Goal: Task Accomplishment & Management: Complete application form

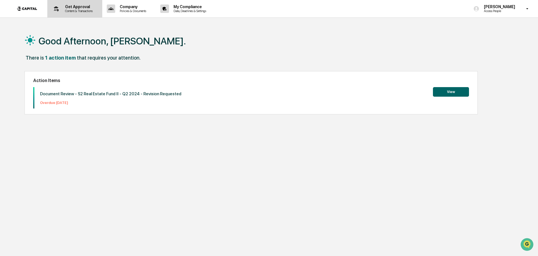
click at [67, 14] on div "Get Approval Content & Transactions" at bounding box center [74, 8] width 49 height 17
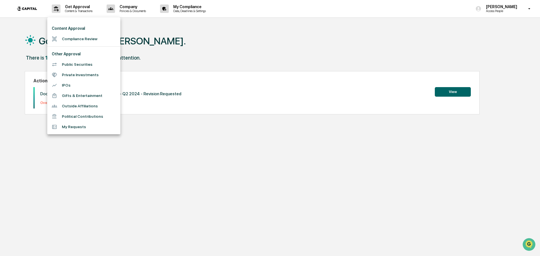
click at [95, 42] on li "Compliance Review" at bounding box center [83, 39] width 73 height 10
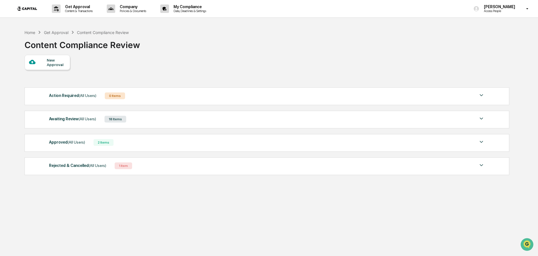
click at [53, 61] on div "New Approval" at bounding box center [56, 62] width 19 height 9
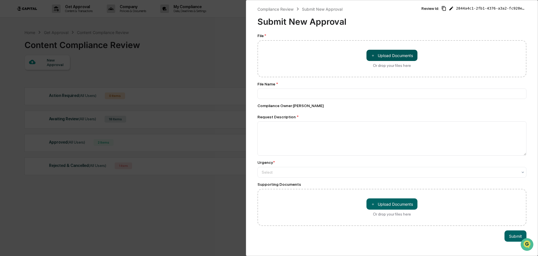
click at [379, 53] on button "＋ Upload Documents" at bounding box center [391, 55] width 51 height 11
type input "**********"
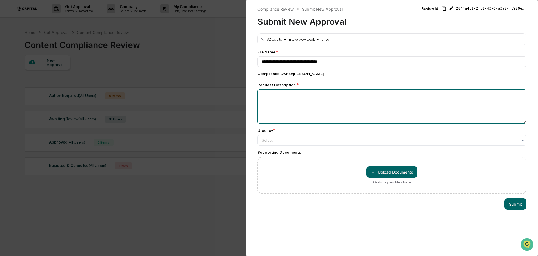
click at [277, 101] on textarea at bounding box center [391, 107] width 269 height 34
type textarea "*"
type textarea "**********"
click at [334, 140] on div at bounding box center [390, 141] width 256 height 6
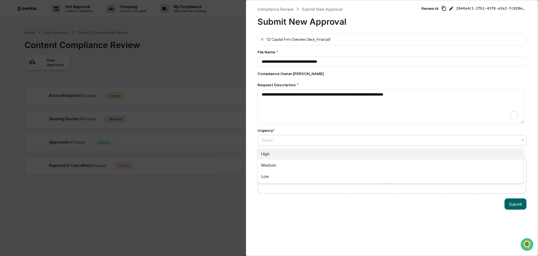
click at [313, 158] on div "High" at bounding box center [390, 154] width 265 height 11
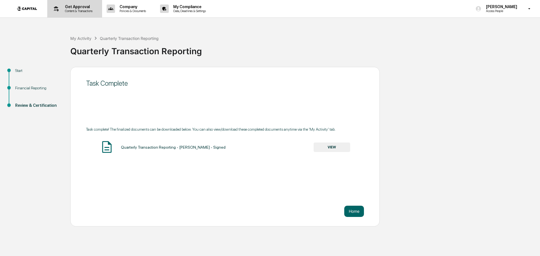
click at [84, 10] on p "Content & Transactions" at bounding box center [78, 11] width 35 height 4
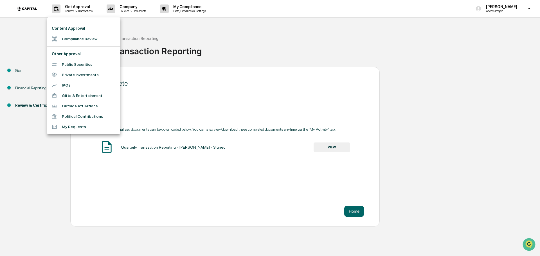
click at [71, 36] on li "Compliance Review" at bounding box center [83, 39] width 73 height 10
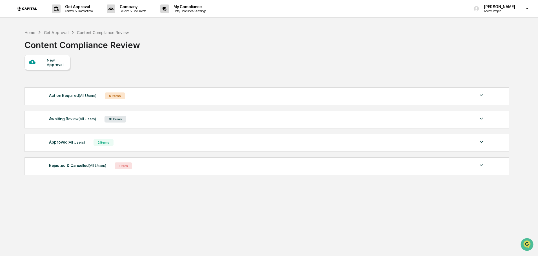
click at [34, 60] on icon at bounding box center [32, 62] width 6 height 6
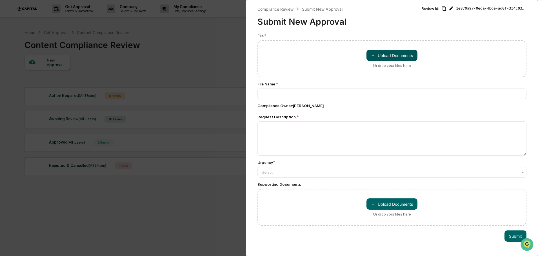
click at [390, 56] on button "＋ Upload Documents" at bounding box center [391, 55] width 51 height 11
type input "**********"
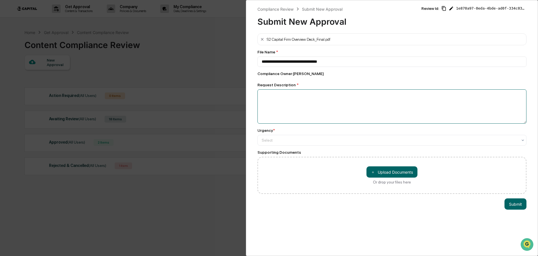
drag, startPoint x: 298, startPoint y: 97, endPoint x: 297, endPoint y: 47, distance: 50.4
click at [298, 98] on textarea at bounding box center [391, 107] width 269 height 34
type textarea "**********"
click at [297, 140] on div at bounding box center [390, 141] width 256 height 6
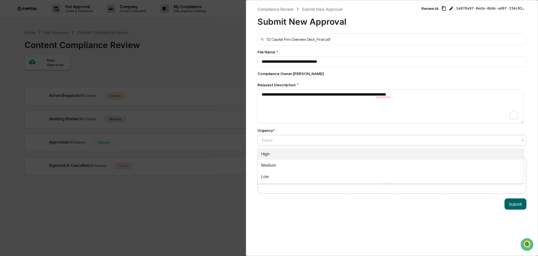
click at [297, 157] on div "High" at bounding box center [390, 154] width 265 height 11
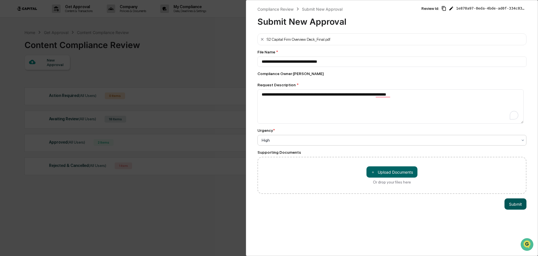
click at [510, 206] on button "Submit" at bounding box center [515, 204] width 22 height 11
